Goal: Transaction & Acquisition: Purchase product/service

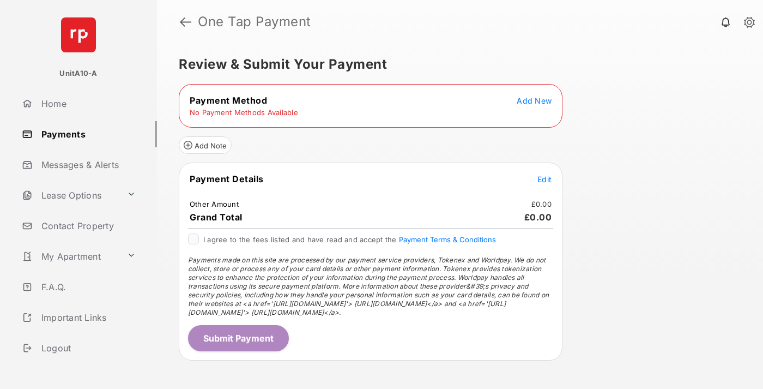
click at [534, 100] on span "Add New" at bounding box center [534, 100] width 35 height 9
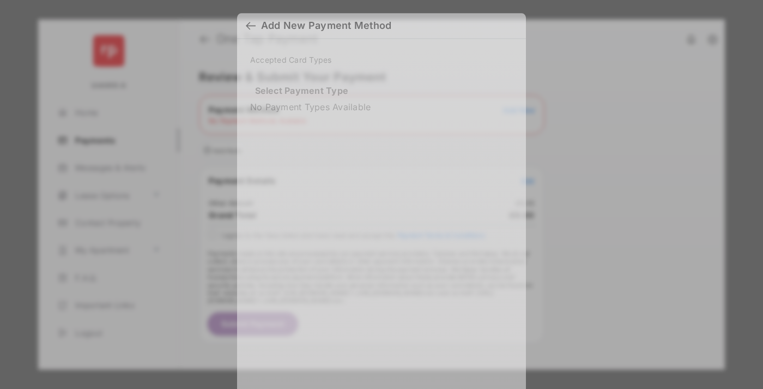
scroll to position [9, 0]
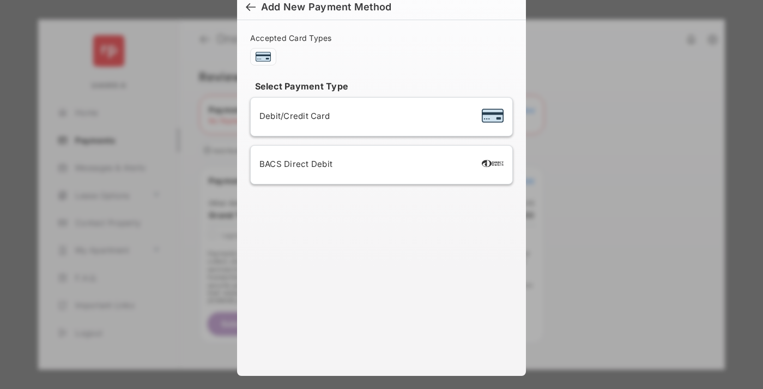
click at [292, 116] on span "Debit/Credit Card" at bounding box center [294, 116] width 70 height 10
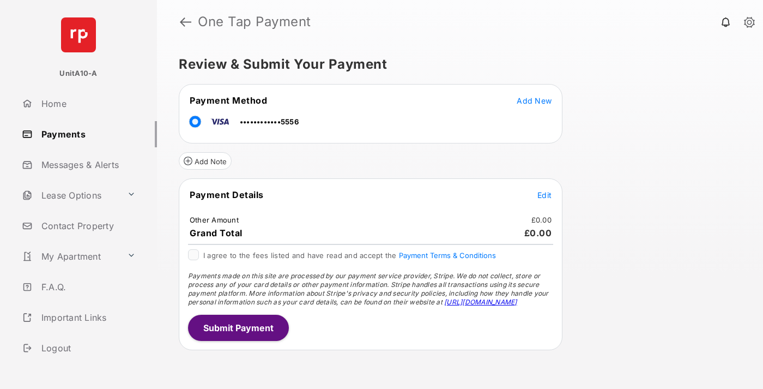
click at [544, 195] on span "Edit" at bounding box center [544, 194] width 14 height 9
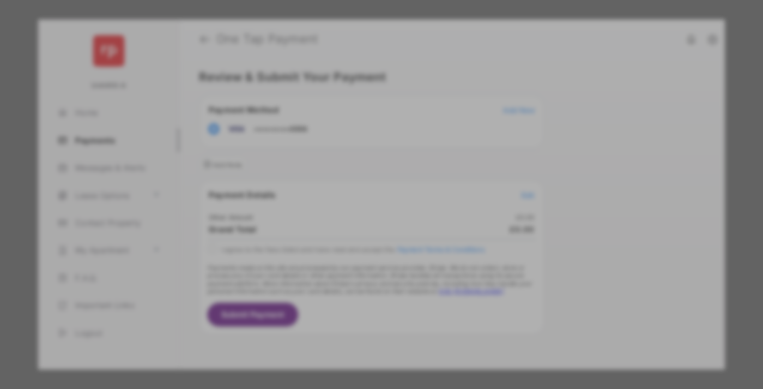
type input "***"
click at [344, 275] on button "Save" at bounding box center [344, 288] width 55 height 26
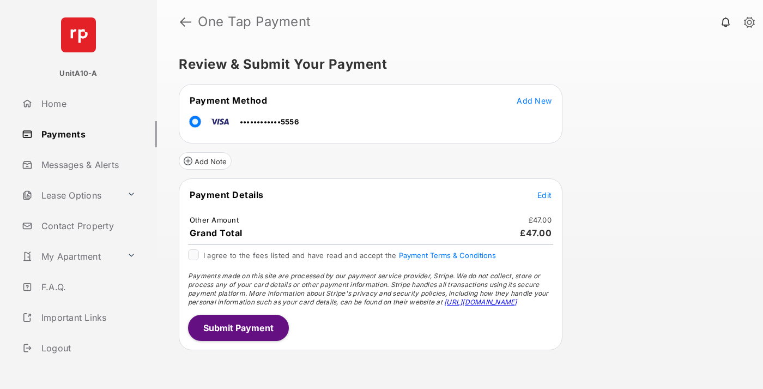
click at [238, 327] on button "Submit Payment" at bounding box center [238, 327] width 101 height 26
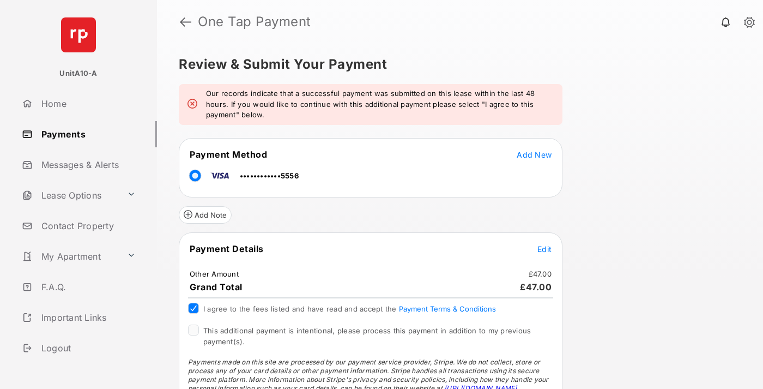
click at [365, 330] on span "This additional payment is intentional, please process this payment in addition…" at bounding box center [367, 336] width 328 height 20
